Goal: Information Seeking & Learning: Find specific fact

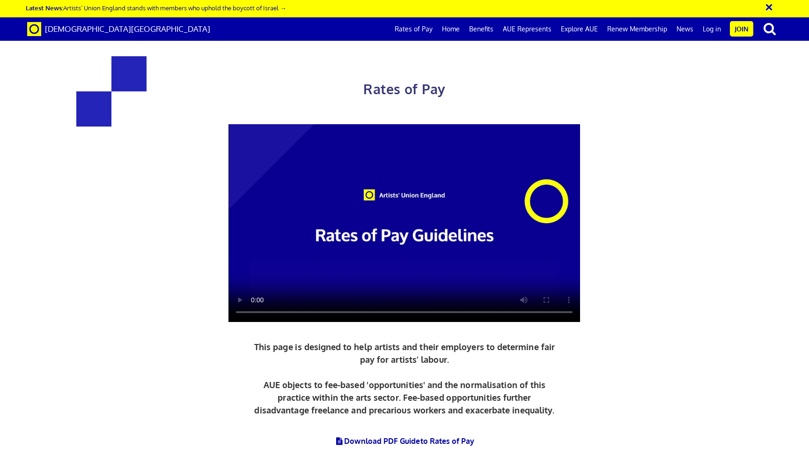
scroll to position [377, 0]
click at [306, 117] on div "Rates of Pay This page is designed to help artists and their employers to deter…" at bounding box center [404, 272] width 549 height 470
